Goal: Task Accomplishment & Management: Use online tool/utility

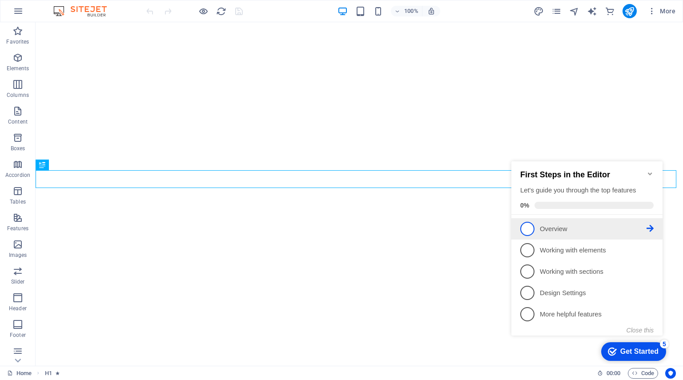
click at [529, 230] on span "1" at bounding box center [528, 229] width 14 height 14
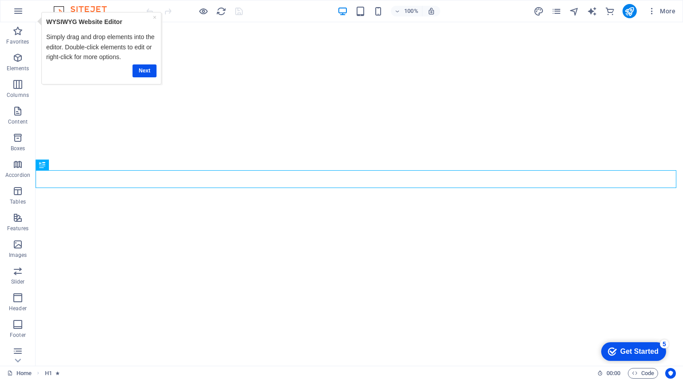
click at [631, 351] on div "Get Started" at bounding box center [640, 352] width 38 height 8
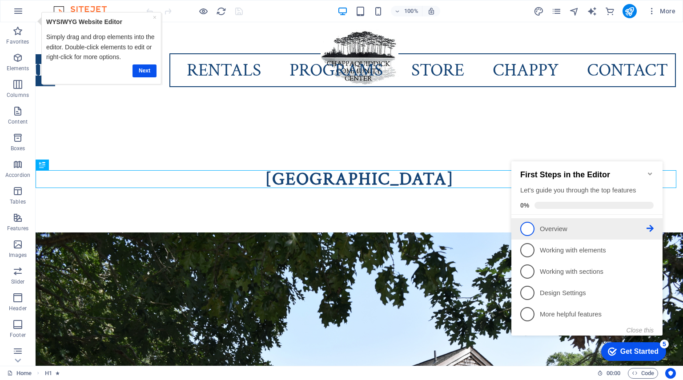
click at [650, 226] on icon at bounding box center [650, 228] width 7 height 7
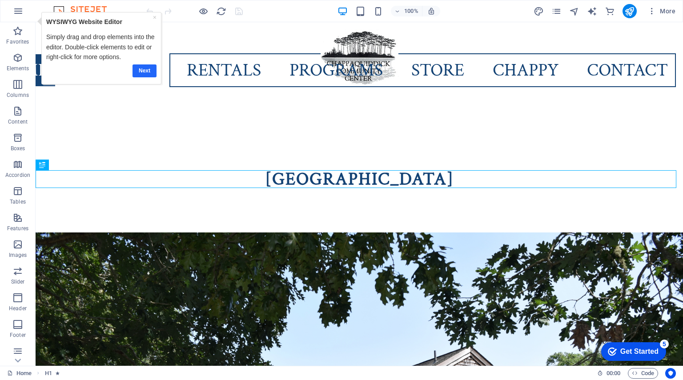
click at [143, 73] on link "Next" at bounding box center [145, 70] width 24 height 13
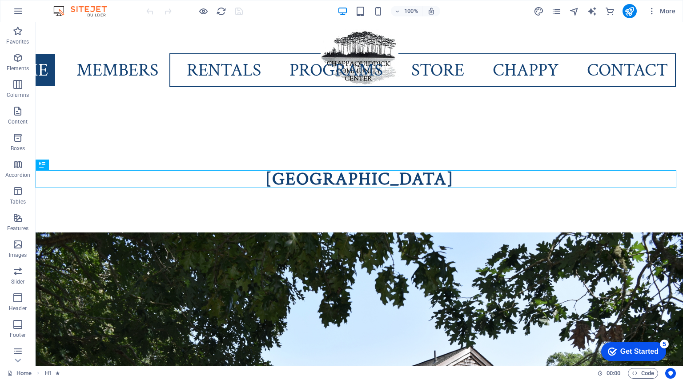
click at [627, 352] on div "Get Started" at bounding box center [640, 352] width 38 height 8
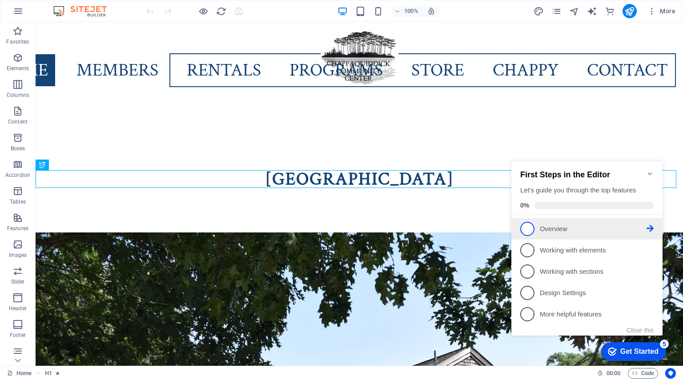
click at [533, 230] on span "1" at bounding box center [528, 229] width 14 height 14
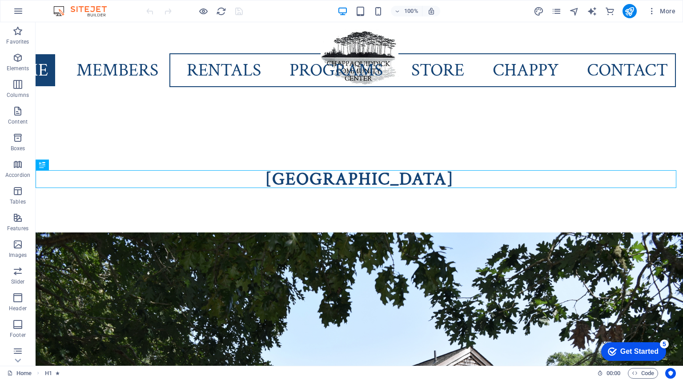
click at [645, 352] on div "Get Started" at bounding box center [640, 352] width 38 height 8
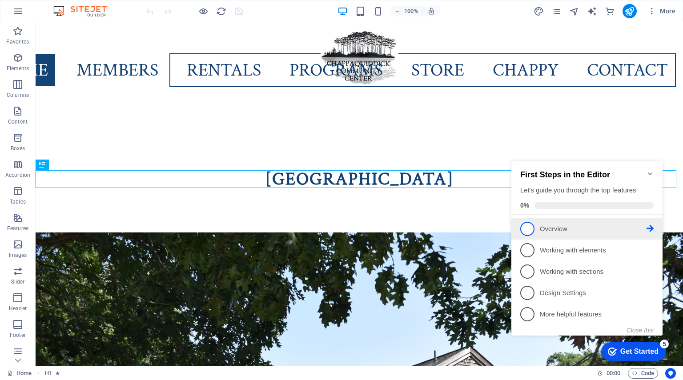
click at [650, 230] on icon at bounding box center [650, 228] width 7 height 7
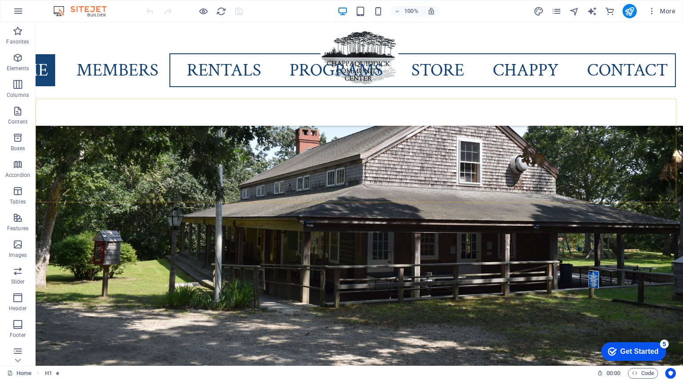
scroll to position [242, 0]
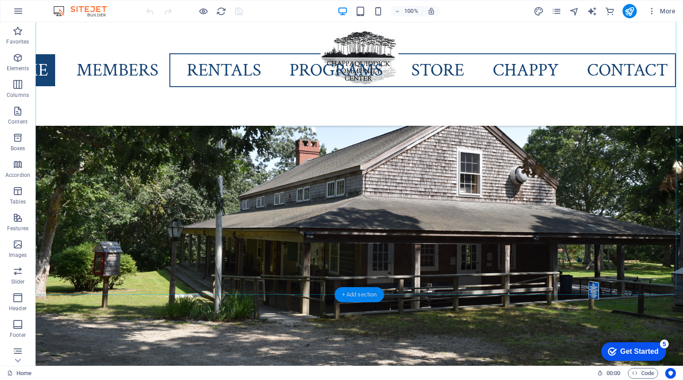
click at [362, 295] on div "+ Add section" at bounding box center [359, 294] width 49 height 15
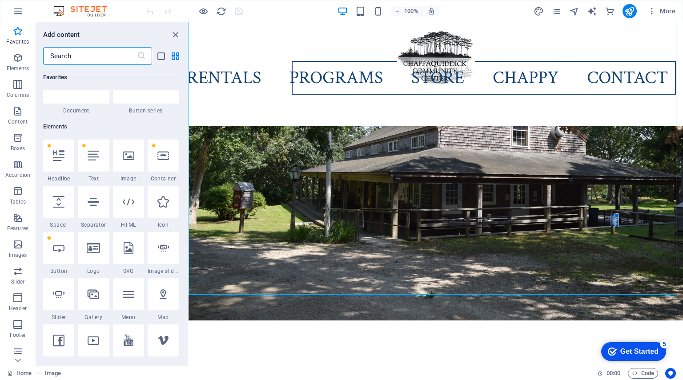
scroll to position [192, 0]
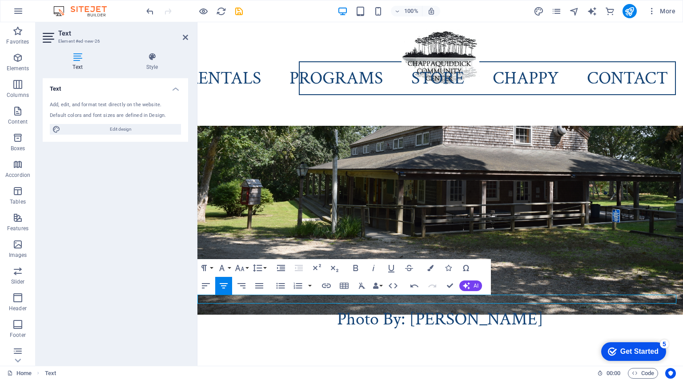
drag, startPoint x: 543, startPoint y: 301, endPoint x: 325, endPoint y: 309, distance: 218.6
click at [247, 266] on button "Font Size" at bounding box center [241, 268] width 17 height 18
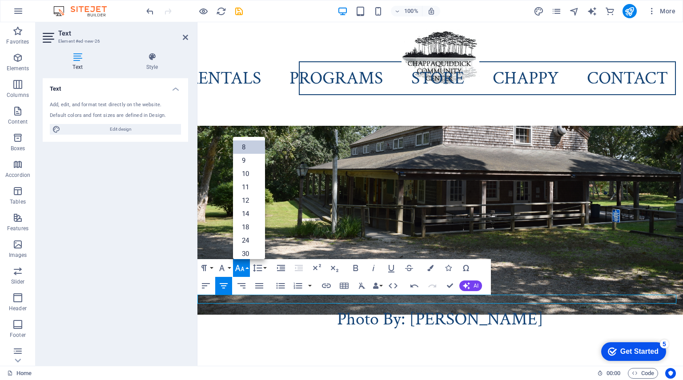
click at [246, 142] on link "8" at bounding box center [249, 147] width 32 height 13
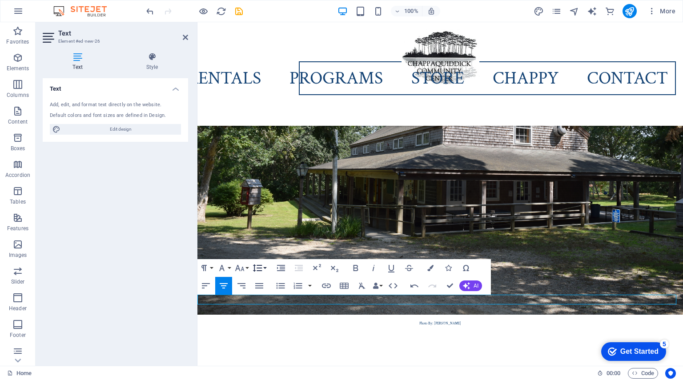
click at [252, 272] on icon "button" at bounding box center [257, 268] width 11 height 11
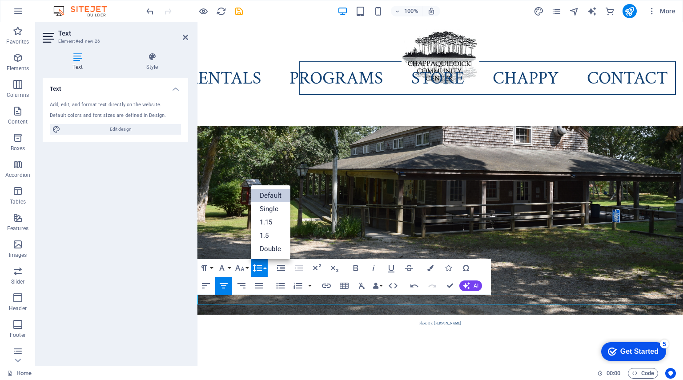
scroll to position [0, 0]
click at [244, 267] on icon "button" at bounding box center [239, 268] width 11 height 11
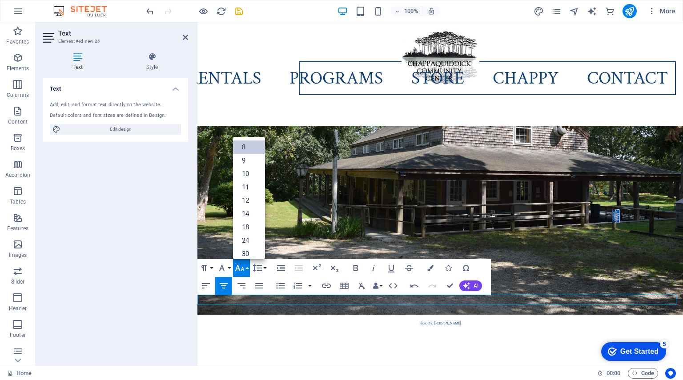
scroll to position [10, 0]
click at [254, 162] on link "10" at bounding box center [249, 164] width 32 height 13
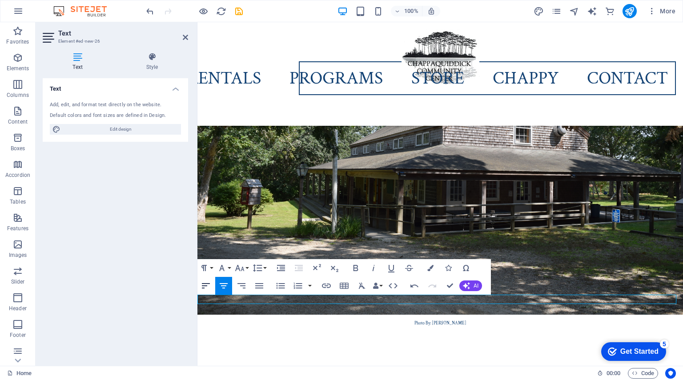
click at [209, 284] on icon "button" at bounding box center [206, 286] width 11 height 11
click at [241, 284] on icon "button" at bounding box center [241, 286] width 11 height 11
click at [238, 8] on icon "save" at bounding box center [239, 11] width 10 height 10
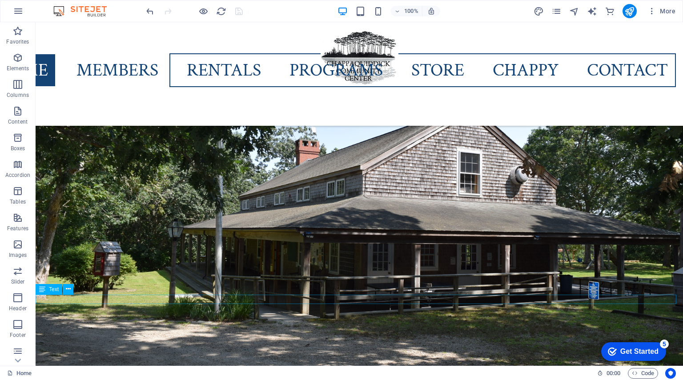
click at [67, 290] on icon at bounding box center [68, 289] width 5 height 9
click at [69, 290] on icon at bounding box center [68, 289] width 5 height 9
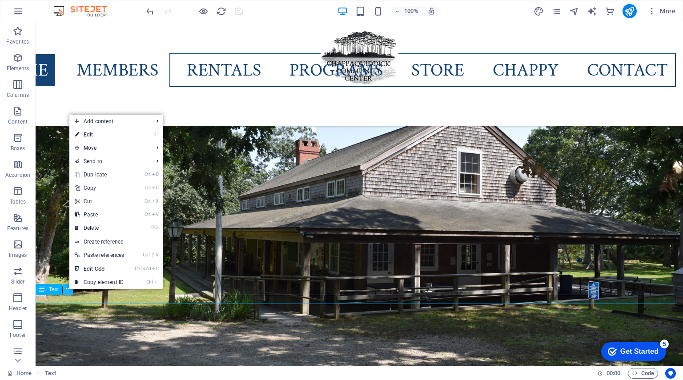
click at [69, 290] on icon at bounding box center [68, 289] width 5 height 9
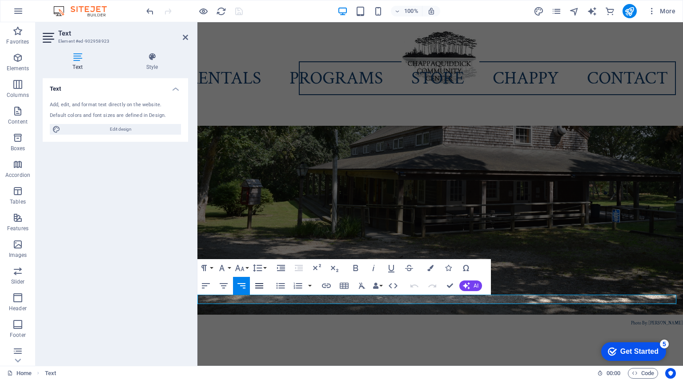
click at [260, 288] on icon "button" at bounding box center [259, 285] width 8 height 5
click at [225, 283] on icon "button" at bounding box center [223, 286] width 11 height 11
click at [214, 114] on div "Home Members Rentals Programs Store Chappy Contact" at bounding box center [441, 74] width 486 height 104
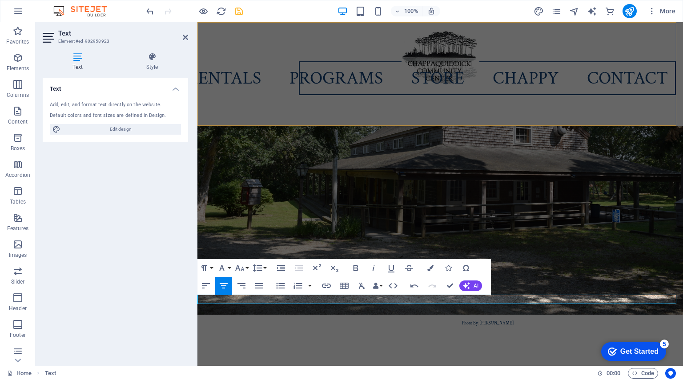
click at [277, 102] on div "Home Members Rentals Programs Store Chappy Contact" at bounding box center [441, 74] width 486 height 104
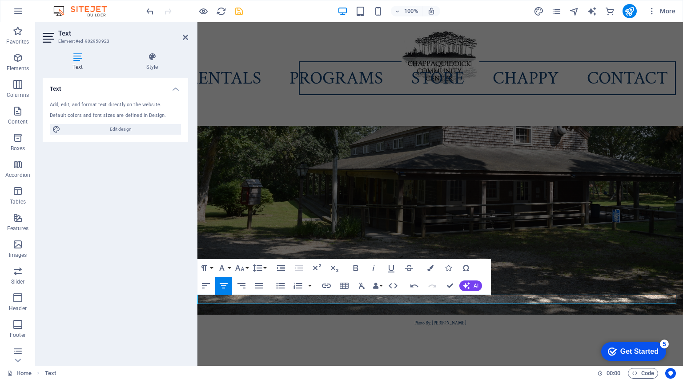
click at [467, 321] on span "Photo By: [PERSON_NAME]" at bounding box center [441, 324] width 52 height 6
click at [263, 98] on div "Home Members Rentals Programs Store Chappy Contact" at bounding box center [441, 74] width 486 height 104
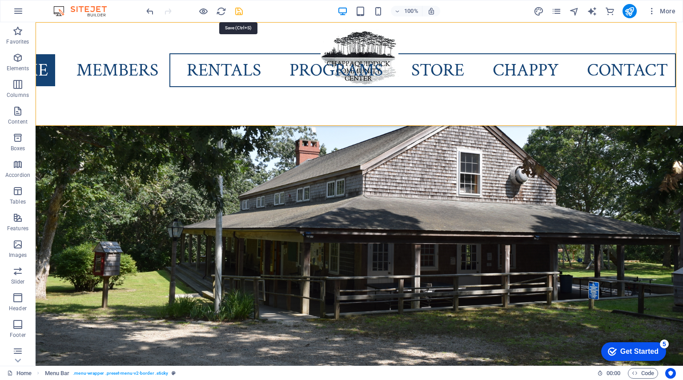
click at [238, 10] on icon "save" at bounding box center [239, 11] width 10 height 10
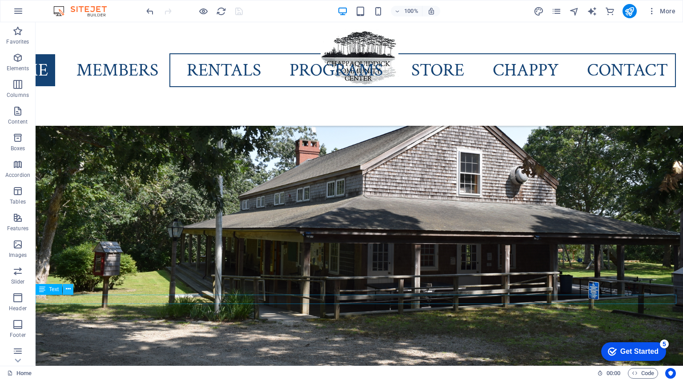
click at [69, 288] on icon at bounding box center [68, 289] width 5 height 9
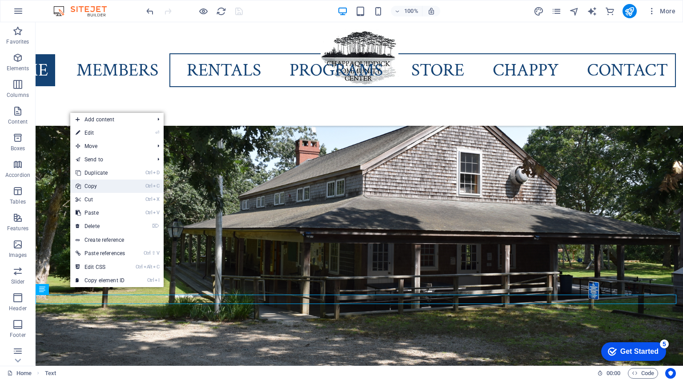
click at [90, 185] on link "Ctrl C Copy" at bounding box center [100, 186] width 60 height 13
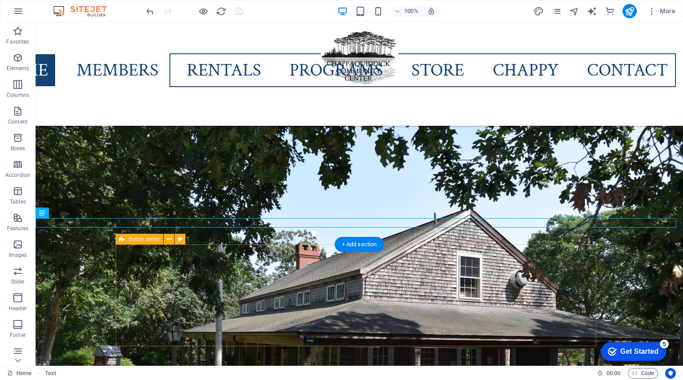
scroll to position [134, 0]
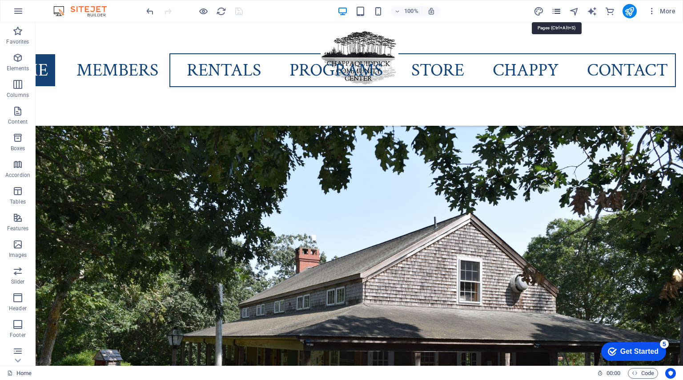
click at [553, 11] on icon "pages" at bounding box center [557, 11] width 10 height 10
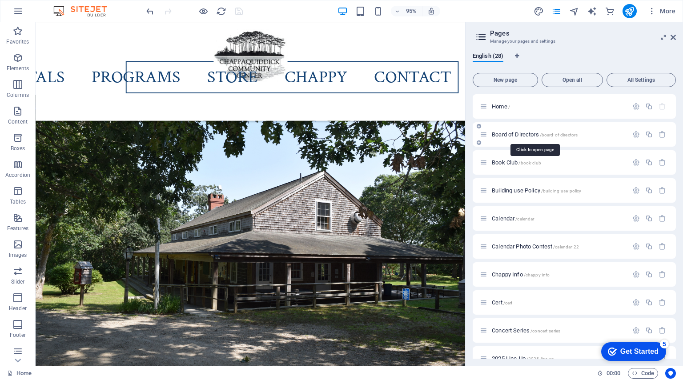
click at [526, 136] on span "Board of Directors /board-of-directors" at bounding box center [535, 134] width 86 height 7
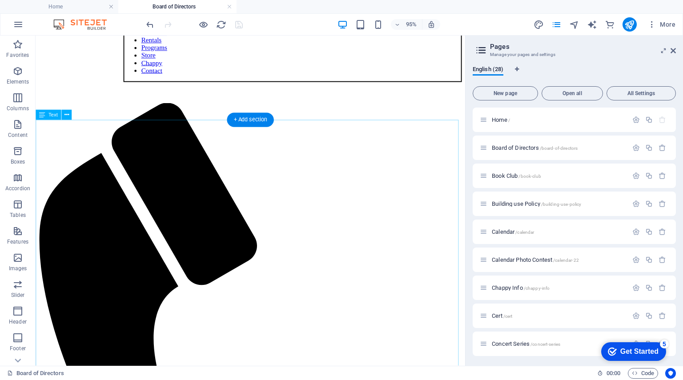
scroll to position [0, 0]
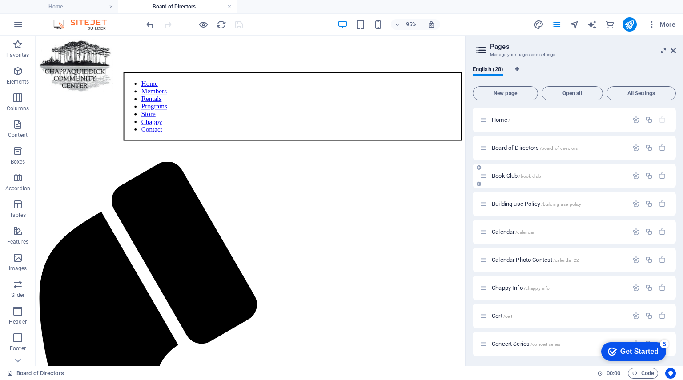
click at [506, 176] on span "Book Club /book-club" at bounding box center [516, 176] width 49 height 7
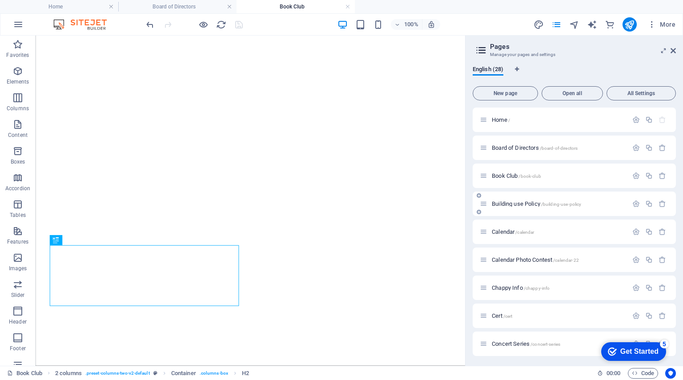
click at [503, 213] on div "Building use Policy /building-use-policy" at bounding box center [574, 204] width 203 height 24
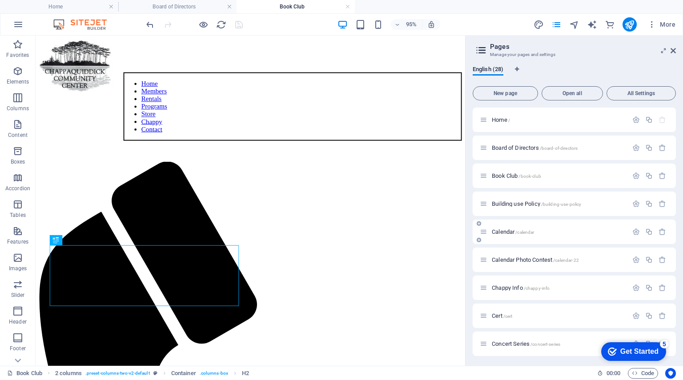
click at [501, 233] on span "Calendar /calendar" at bounding box center [513, 232] width 42 height 7
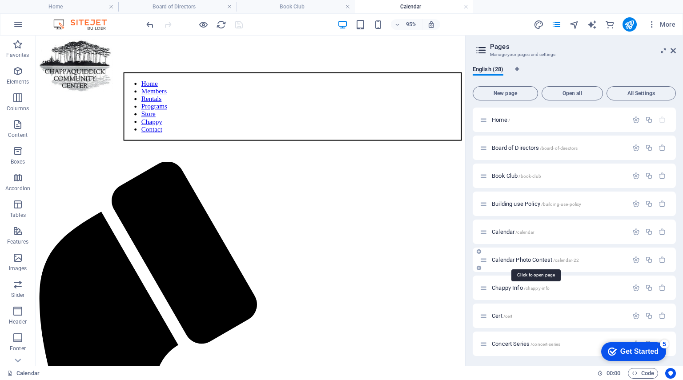
click at [503, 260] on span "Calendar Photo Contest /calendar-22" at bounding box center [535, 260] width 87 height 7
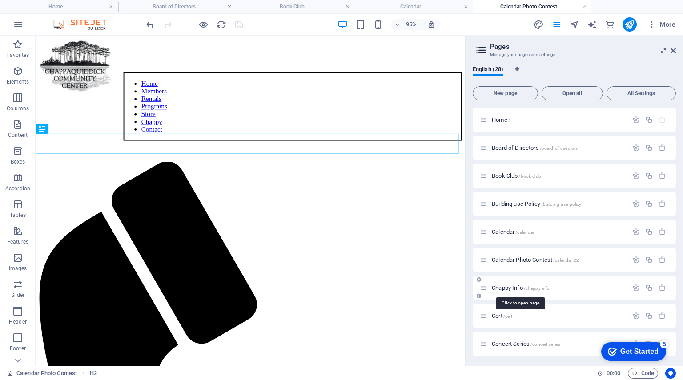
click at [502, 288] on span "Chappy Info /chappy-info" at bounding box center [521, 288] width 58 height 7
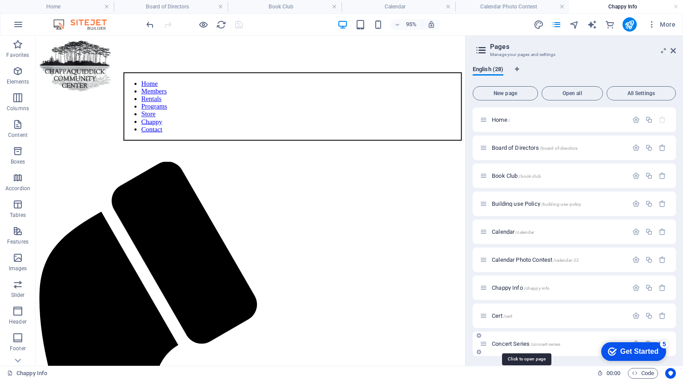
click at [498, 343] on span "Concert Series /concert-series" at bounding box center [526, 344] width 69 height 7
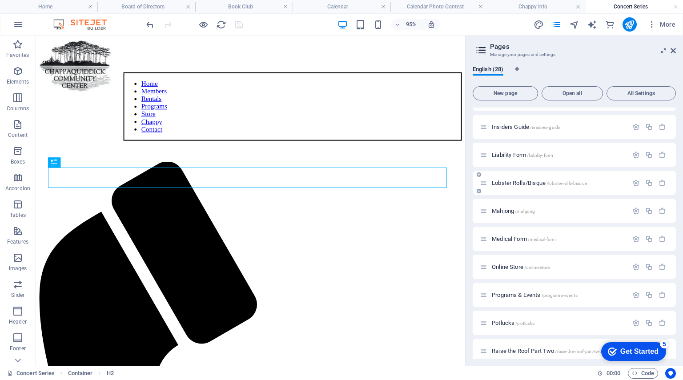
scroll to position [390, 0]
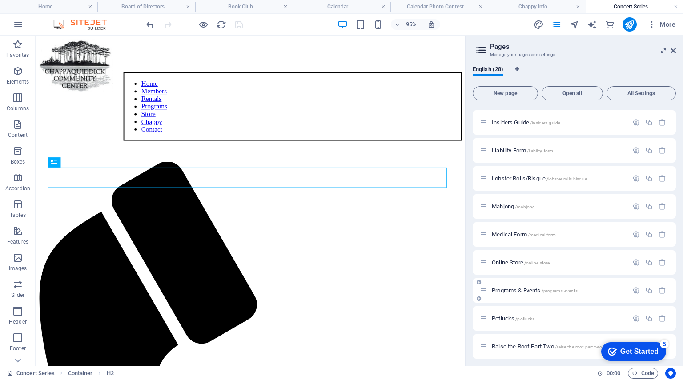
click at [511, 291] on span "Programs & Events /programs-events" at bounding box center [535, 290] width 86 height 7
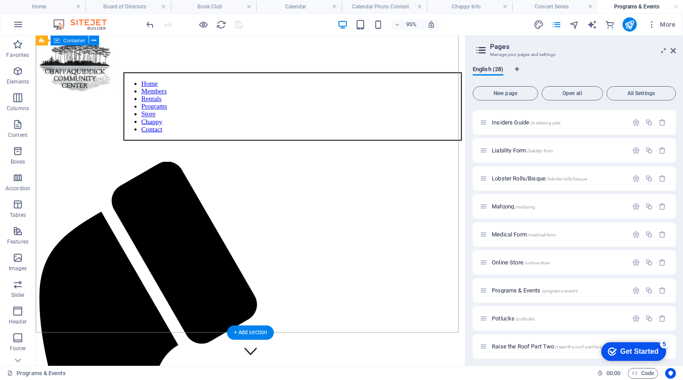
scroll to position [146, 0]
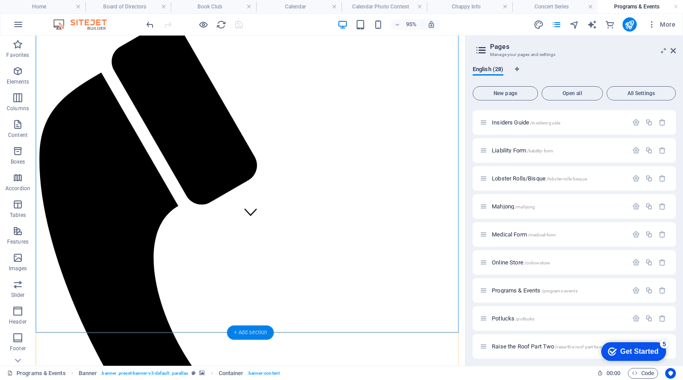
click at [248, 335] on div "+ Add section" at bounding box center [250, 333] width 47 height 14
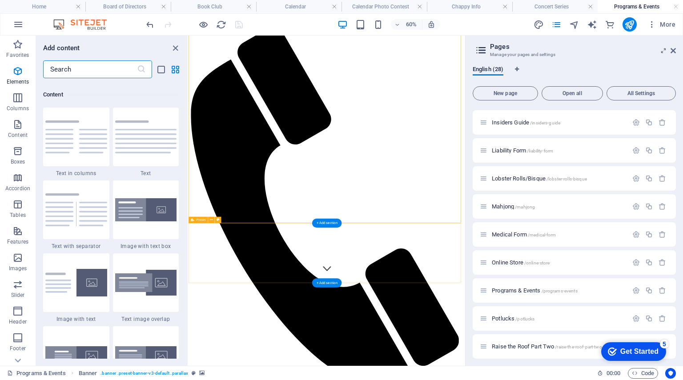
scroll to position [1703, 0]
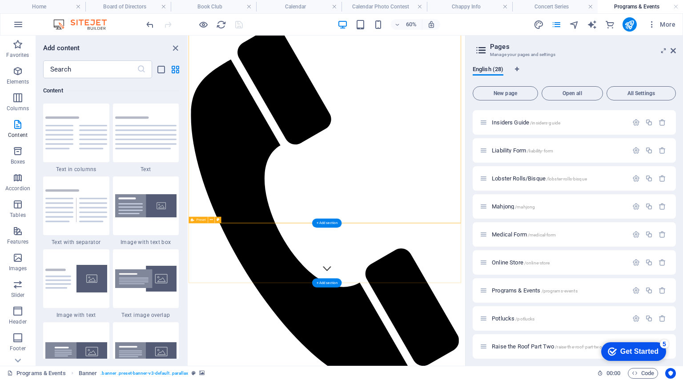
drag, startPoint x: 515, startPoint y: 317, endPoint x: 425, endPoint y: 373, distance: 106.3
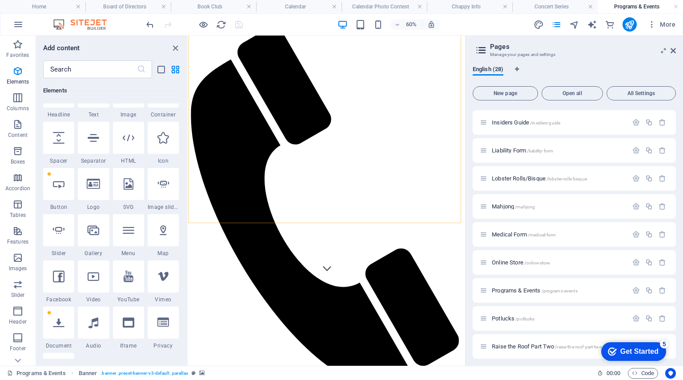
scroll to position [0, 0]
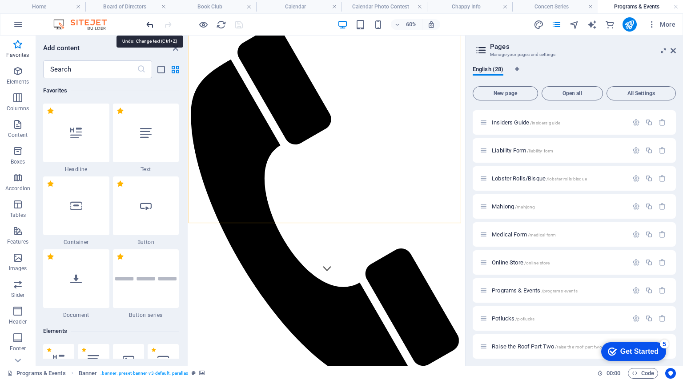
click at [149, 21] on icon "undo" at bounding box center [150, 25] width 10 height 10
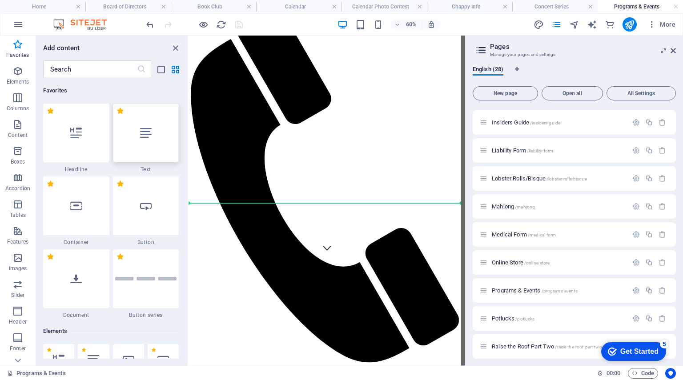
scroll to position [187, 0]
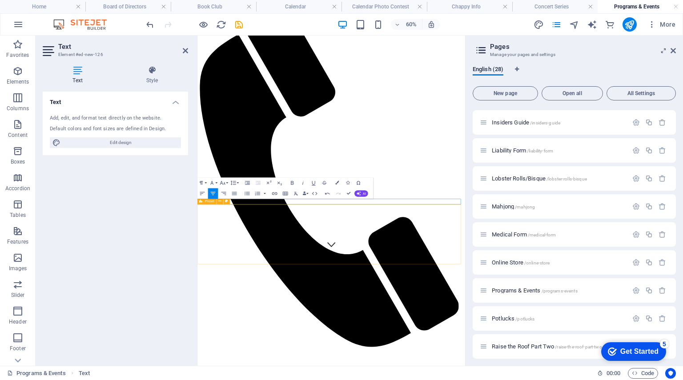
drag, startPoint x: 435, startPoint y: 316, endPoint x: 391, endPoint y: 319, distance: 44.1
click at [43, 4] on h4 "Home" at bounding box center [42, 7] width 85 height 10
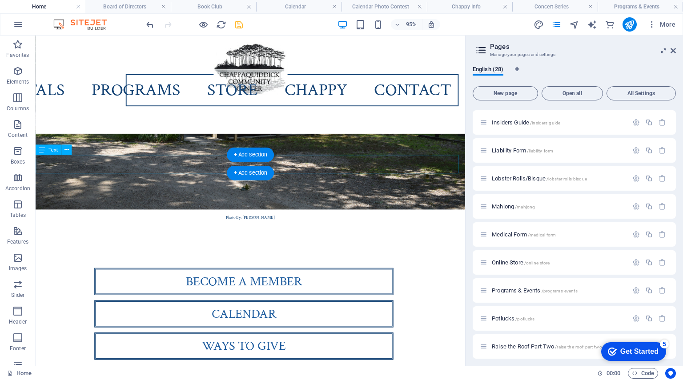
scroll to position [325, 0]
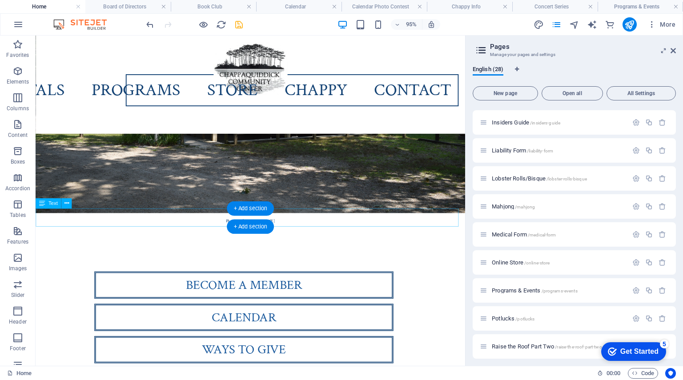
click at [468, 227] on div "Photo By: [PERSON_NAME]" at bounding box center [262, 228] width 452 height 10
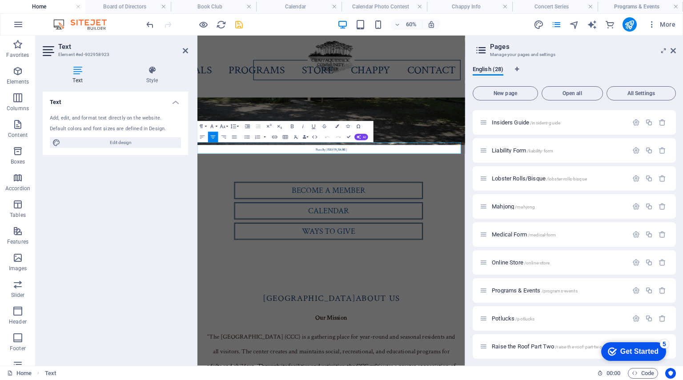
click at [447, 224] on span "Photo By: [PERSON_NAME]" at bounding box center [421, 227] width 52 height 6
copy span "Photo By: [PERSON_NAME]"
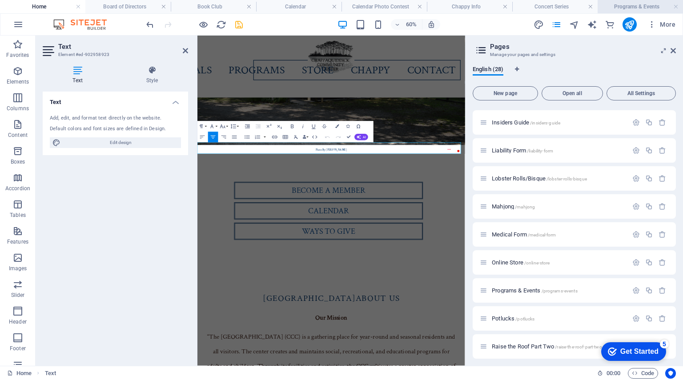
click at [626, 5] on h4 "Programs & Events" at bounding box center [640, 7] width 85 height 10
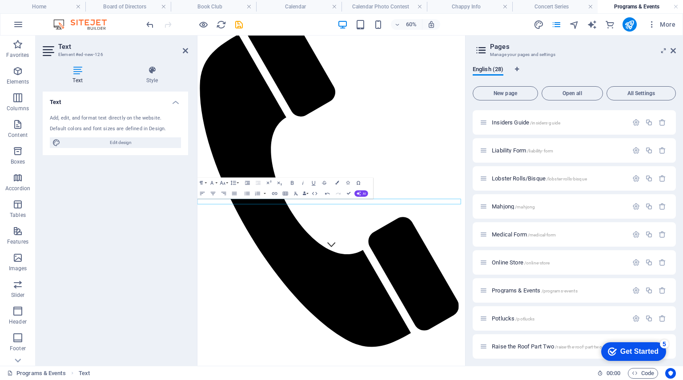
scroll to position [0, 0]
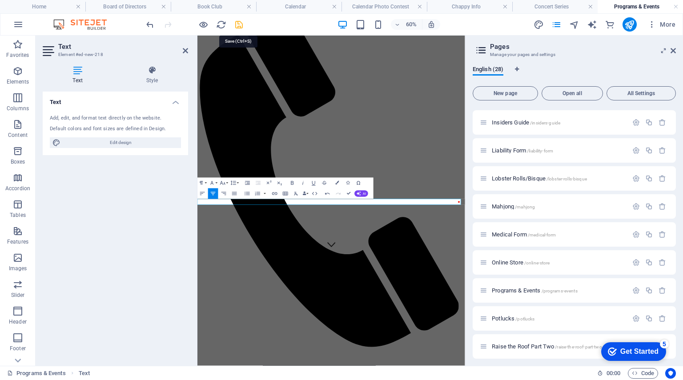
click at [238, 24] on icon "save" at bounding box center [239, 25] width 10 height 10
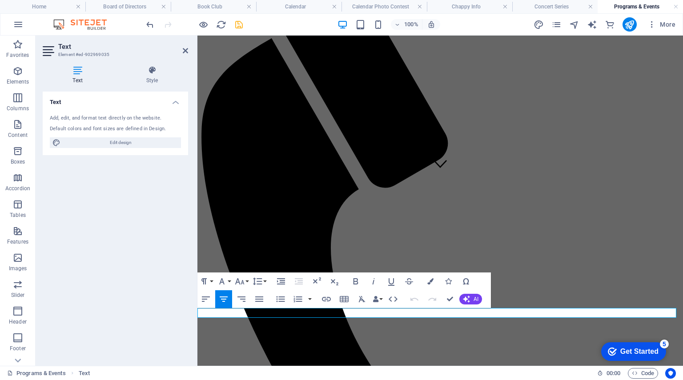
click at [238, 24] on icon "save" at bounding box center [239, 25] width 10 height 10
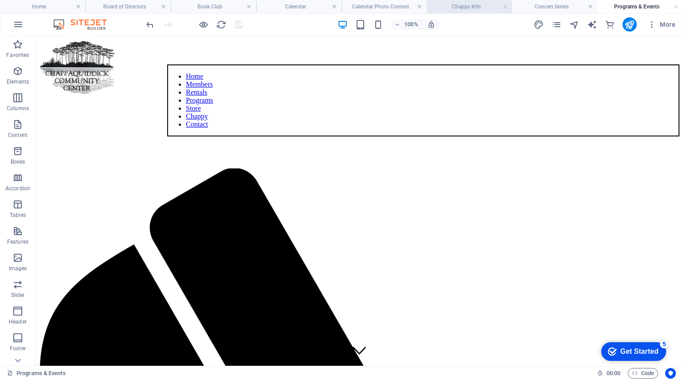
click at [467, 7] on h4 "Chappy Info" at bounding box center [469, 7] width 85 height 10
click at [564, 7] on h4 "Concert Series" at bounding box center [555, 7] width 85 height 10
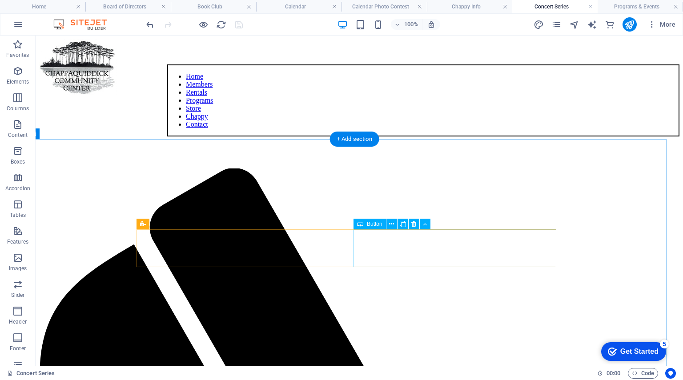
scroll to position [0, 9]
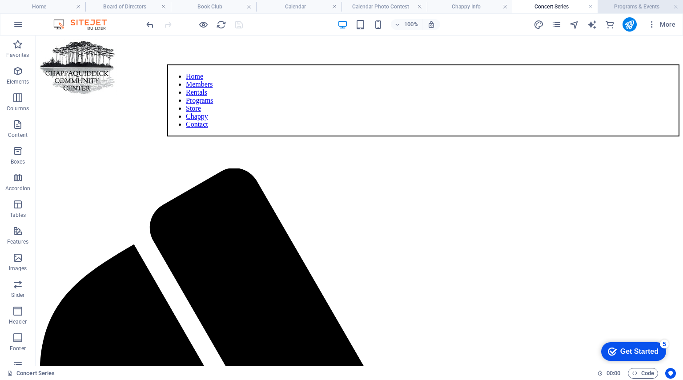
click at [634, 7] on h4 "Programs & Events" at bounding box center [640, 7] width 85 height 10
click at [674, 6] on link at bounding box center [676, 7] width 5 height 8
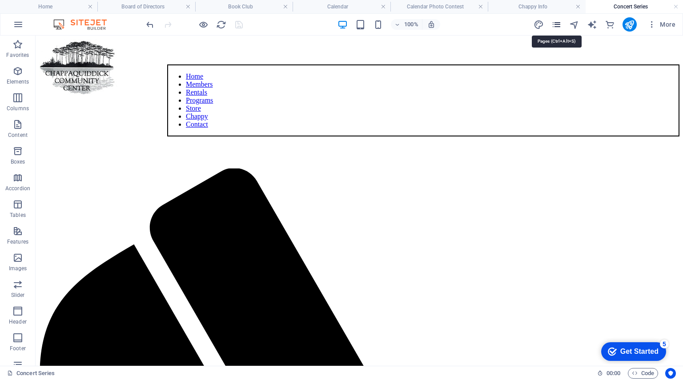
click at [555, 22] on icon "pages" at bounding box center [557, 25] width 10 height 10
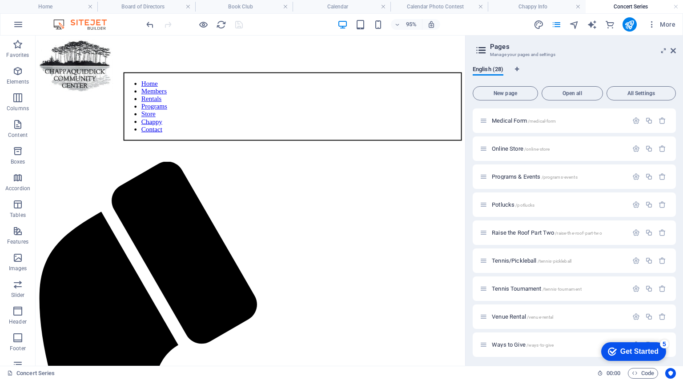
scroll to position [505, 0]
click at [515, 259] on span "Tennis/Pickleball /tennis-pickleball" at bounding box center [532, 260] width 80 height 7
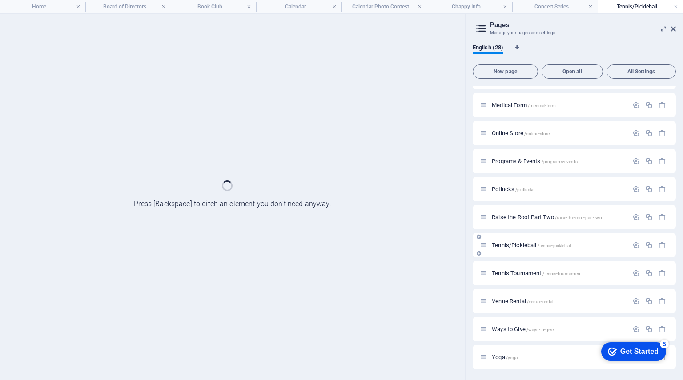
scroll to position [497, 0]
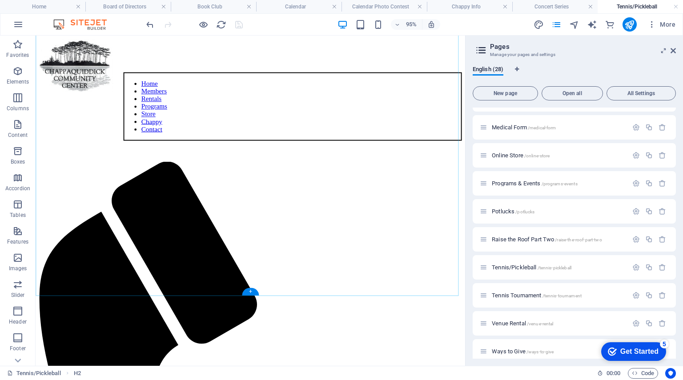
scroll to position [183, 0]
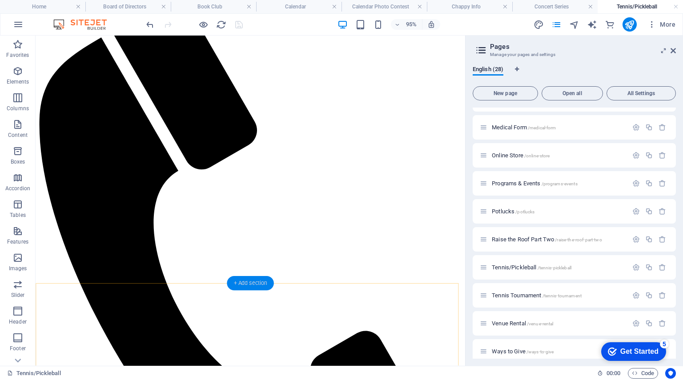
click at [254, 285] on div "+ Add section" at bounding box center [250, 284] width 47 height 14
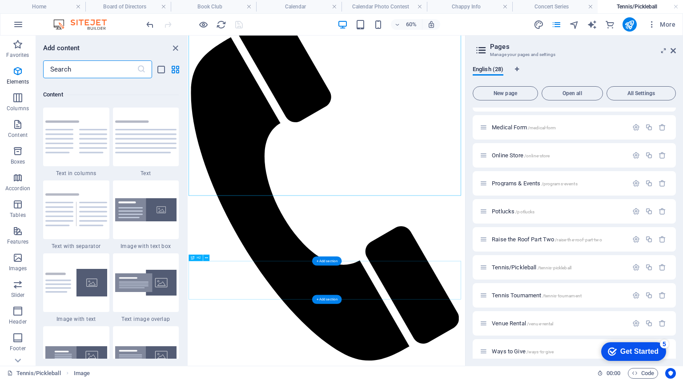
scroll to position [1703, 0]
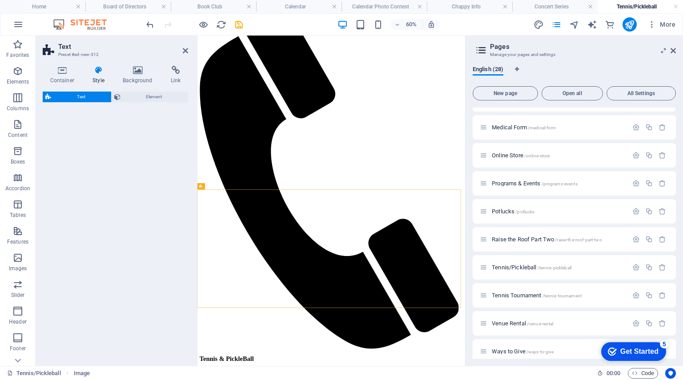
select select "preset-text-v2-default"
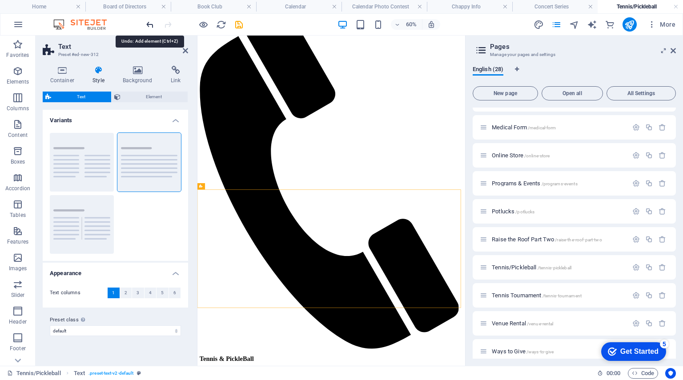
click at [148, 27] on icon "undo" at bounding box center [150, 25] width 10 height 10
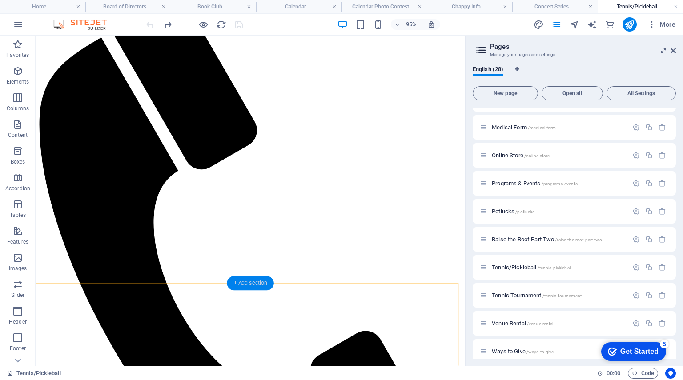
click at [254, 283] on div "+ Add section" at bounding box center [250, 284] width 47 height 14
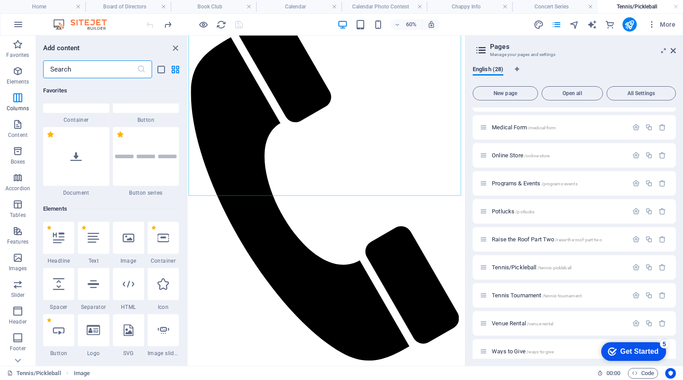
scroll to position [0, 0]
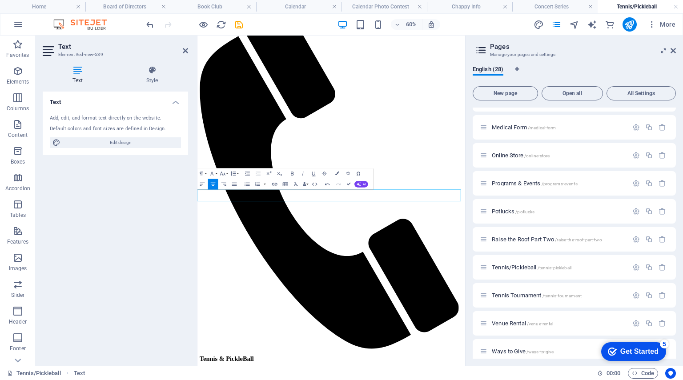
click at [239, 24] on icon "save" at bounding box center [239, 25] width 10 height 10
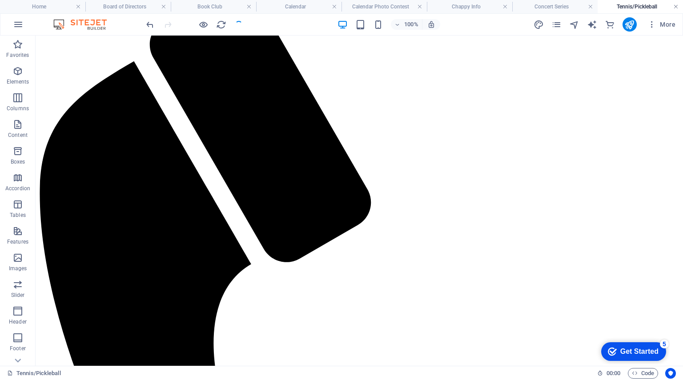
click at [677, 7] on link at bounding box center [676, 7] width 5 height 8
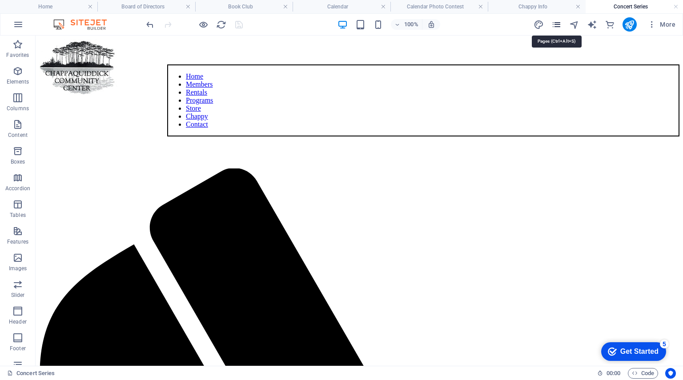
click at [557, 23] on icon "pages" at bounding box center [557, 25] width 10 height 10
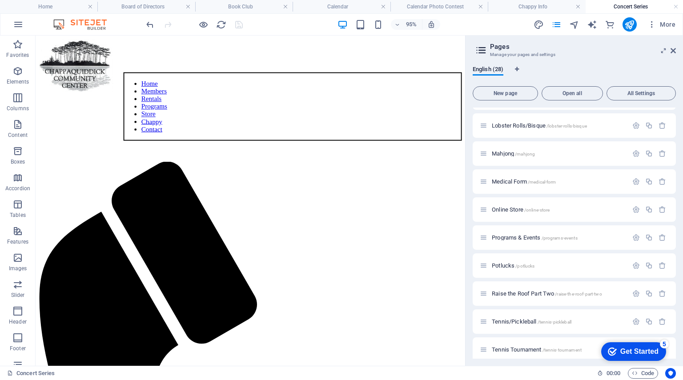
scroll to position [533, 0]
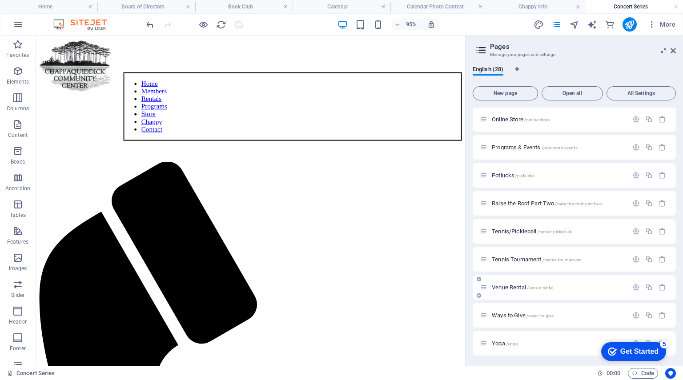
click at [509, 287] on span "Venue Rental /venue-rental" at bounding box center [522, 287] width 61 height 7
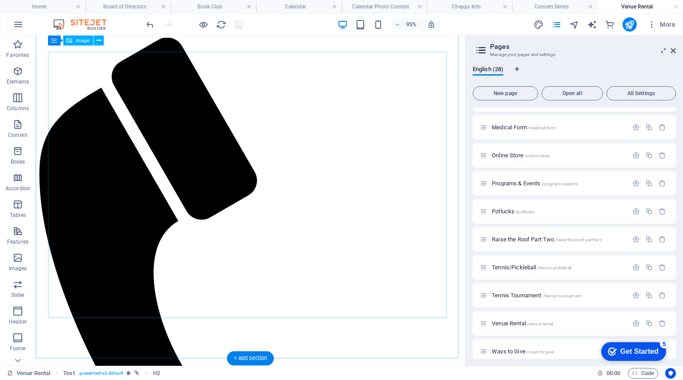
scroll to position [129, 0]
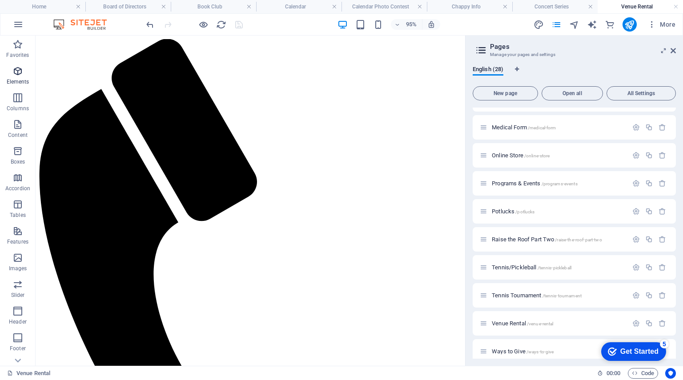
click at [18, 67] on icon "button" at bounding box center [17, 71] width 11 height 11
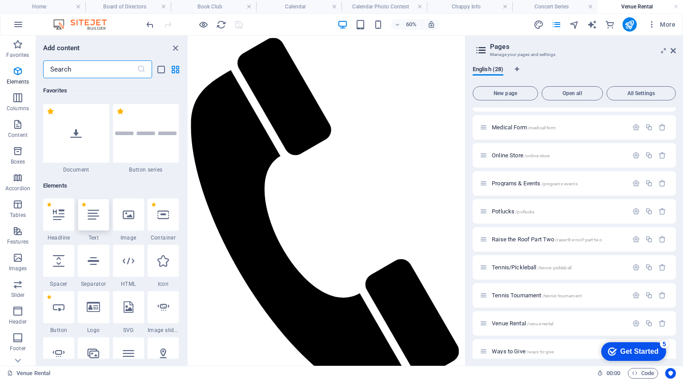
scroll to position [141, 0]
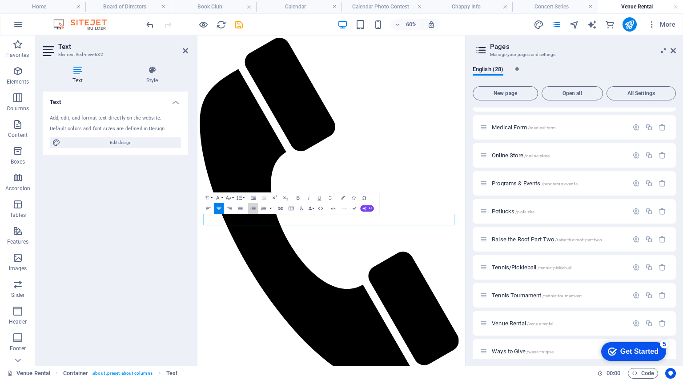
click at [249, 211] on button "Unordered List" at bounding box center [253, 208] width 10 height 11
click at [239, 24] on icon "save" at bounding box center [239, 25] width 10 height 10
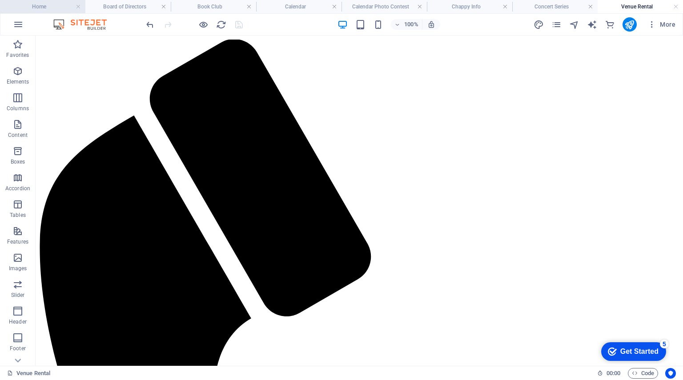
click at [54, 8] on h4 "Home" at bounding box center [42, 7] width 85 height 10
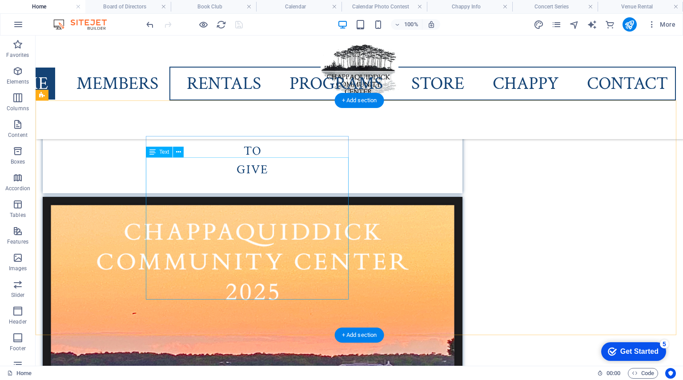
scroll to position [2420, 0]
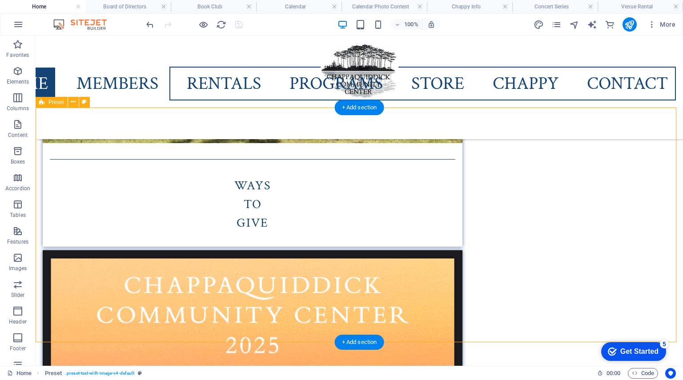
scroll to position [2292, 0]
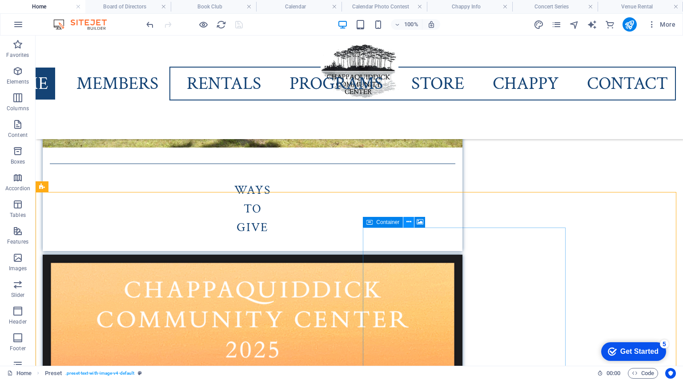
click at [409, 223] on icon at bounding box center [409, 222] width 5 height 9
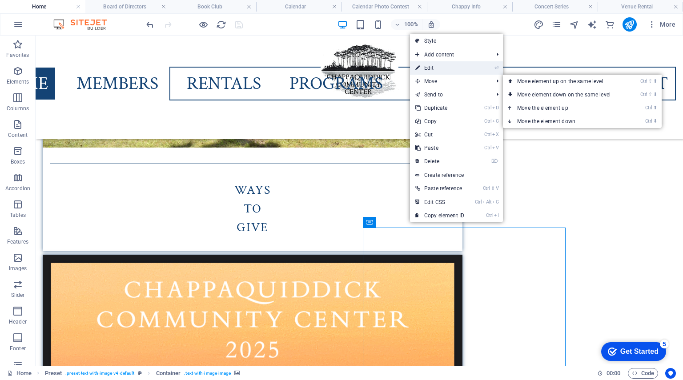
click at [454, 67] on link "⏎ Edit" at bounding box center [440, 67] width 60 height 13
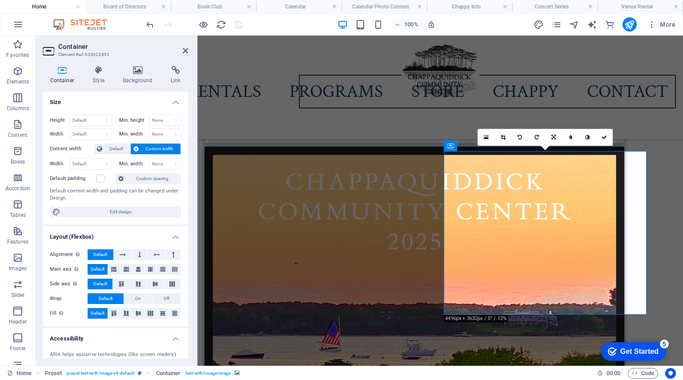
scroll to position [2453, 0]
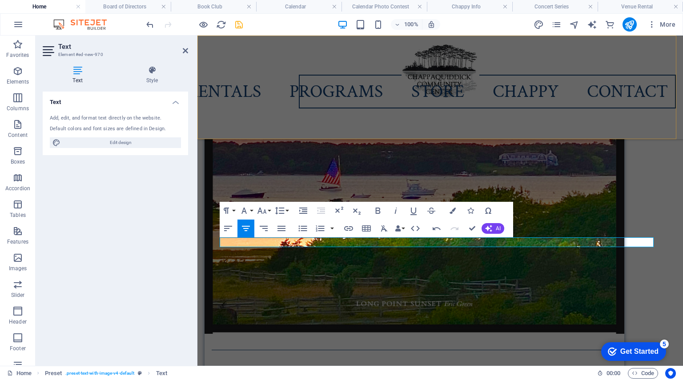
click at [302, 52] on div "Home Members Rentals Programs Store Chappy Contact" at bounding box center [441, 88] width 486 height 104
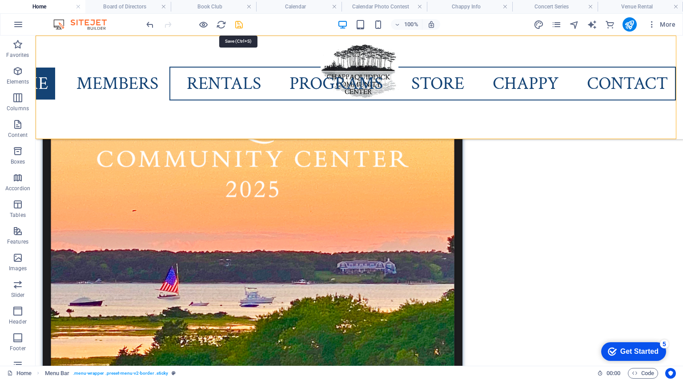
click at [238, 23] on icon "save" at bounding box center [239, 25] width 10 height 10
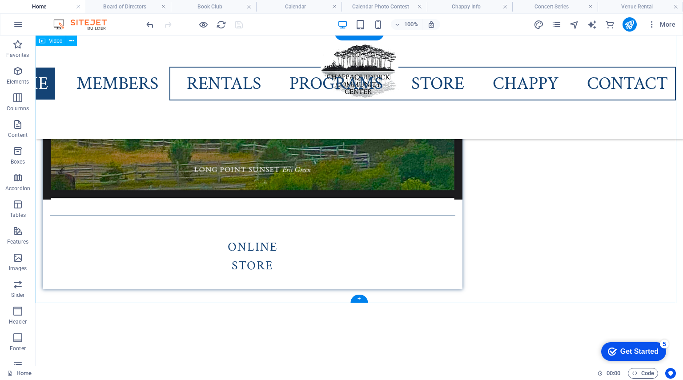
scroll to position [2696, 0]
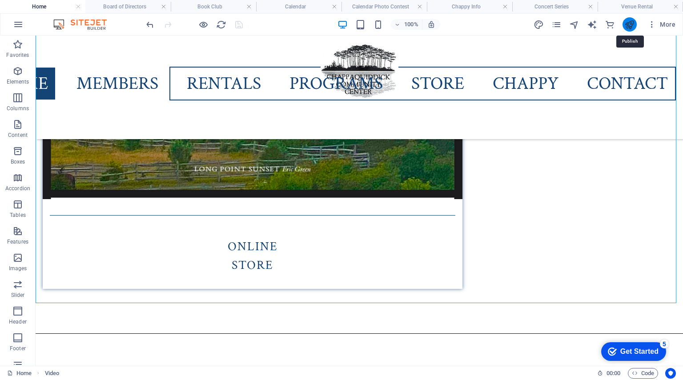
click at [628, 25] on icon "publish" at bounding box center [630, 25] width 10 height 10
